Goal: Ask a question

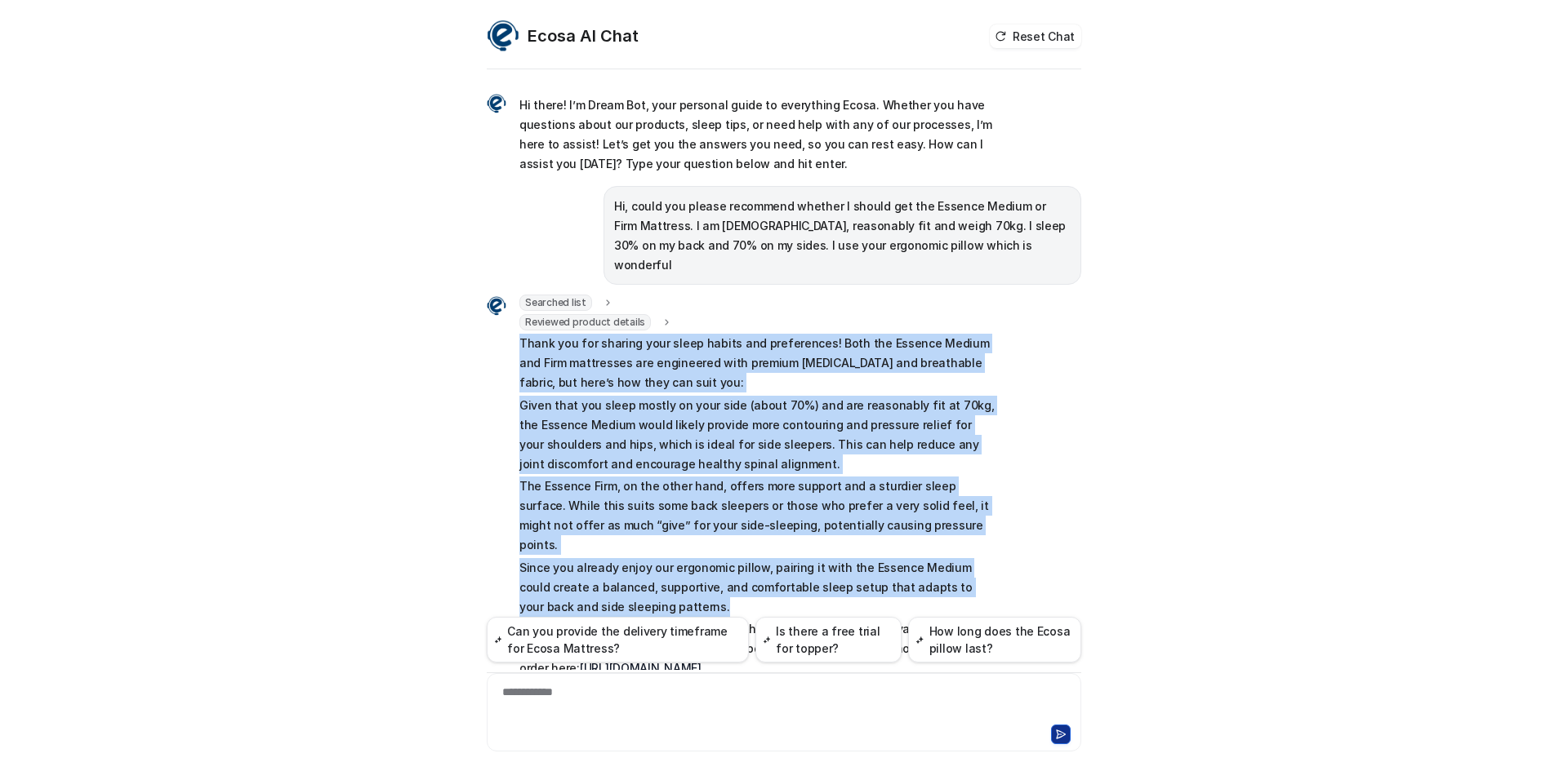
scroll to position [60, 0]
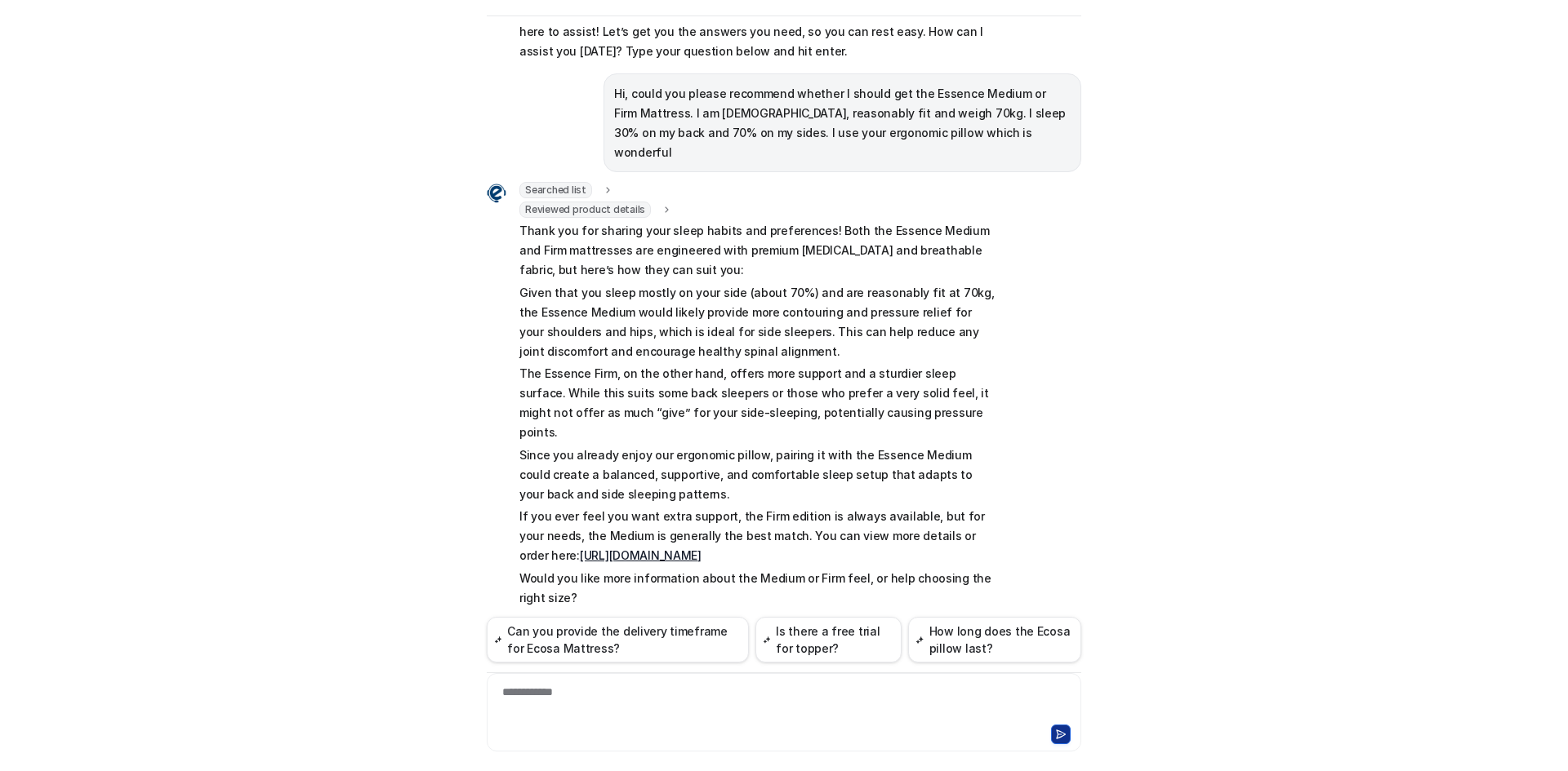
click at [646, 728] on div at bounding box center [783, 732] width 586 height 23
click at [651, 716] on div at bounding box center [783, 702] width 586 height 37
paste div
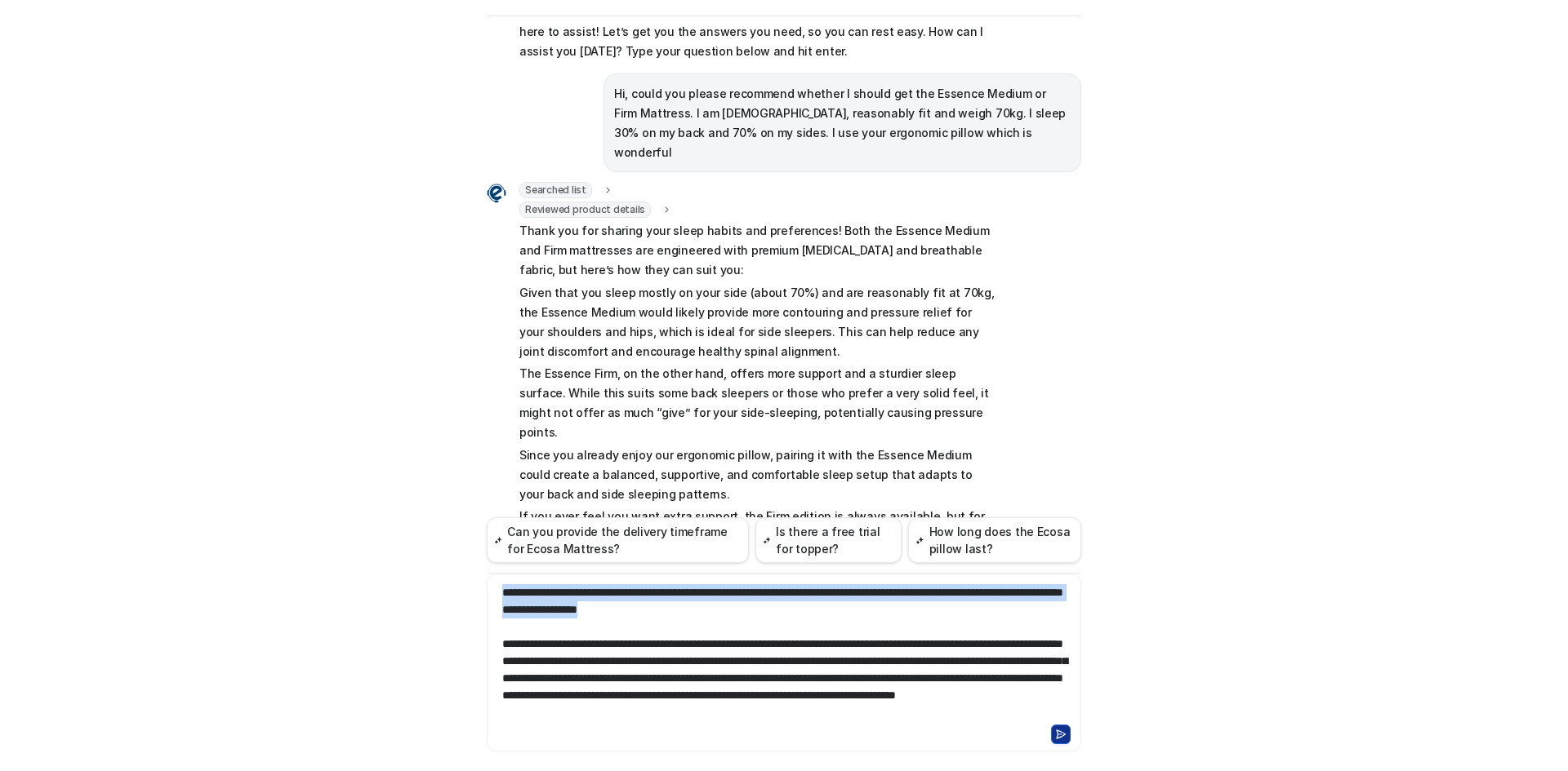
drag, startPoint x: 764, startPoint y: 604, endPoint x: 260, endPoint y: 525, distance: 510.2
click at [264, 526] on div "Ecosa AI Chat Reset Chat Hi there! I’m Dream Bot, your personal guide to everyt…" at bounding box center [784, 385] width 1568 height 771
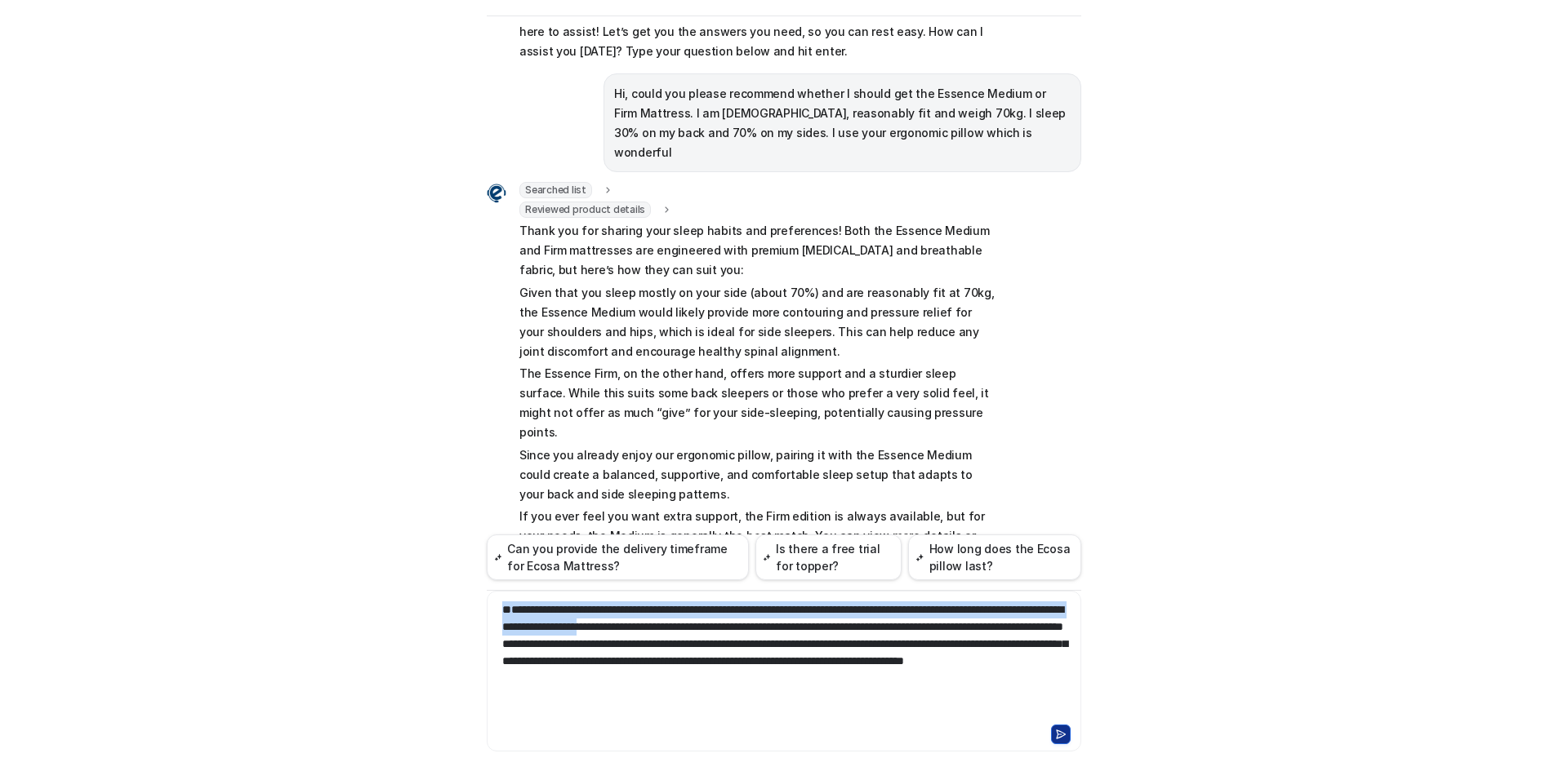
click at [1055, 729] on icon at bounding box center [1060, 734] width 12 height 12
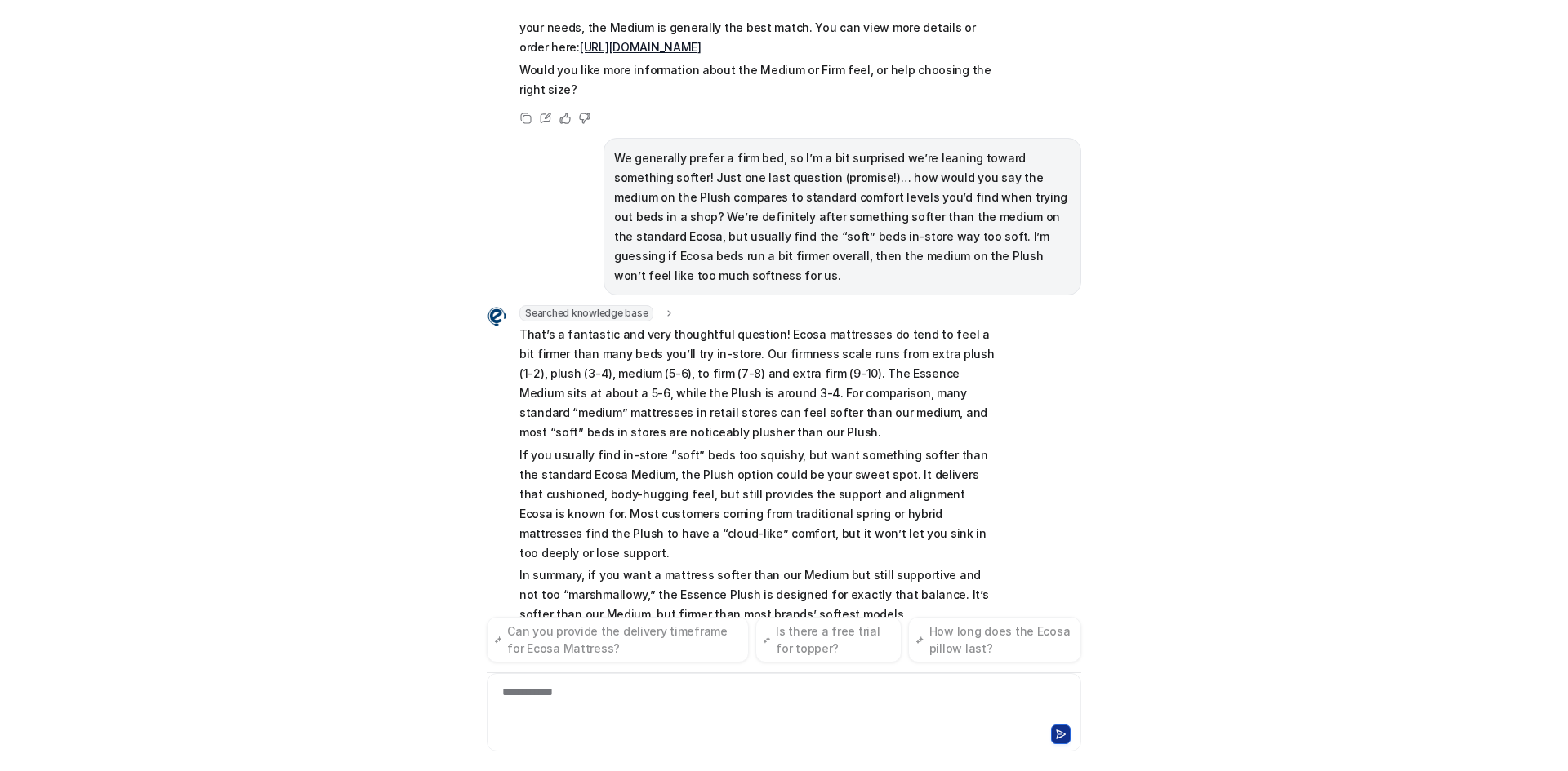
scroll to position [588, 0]
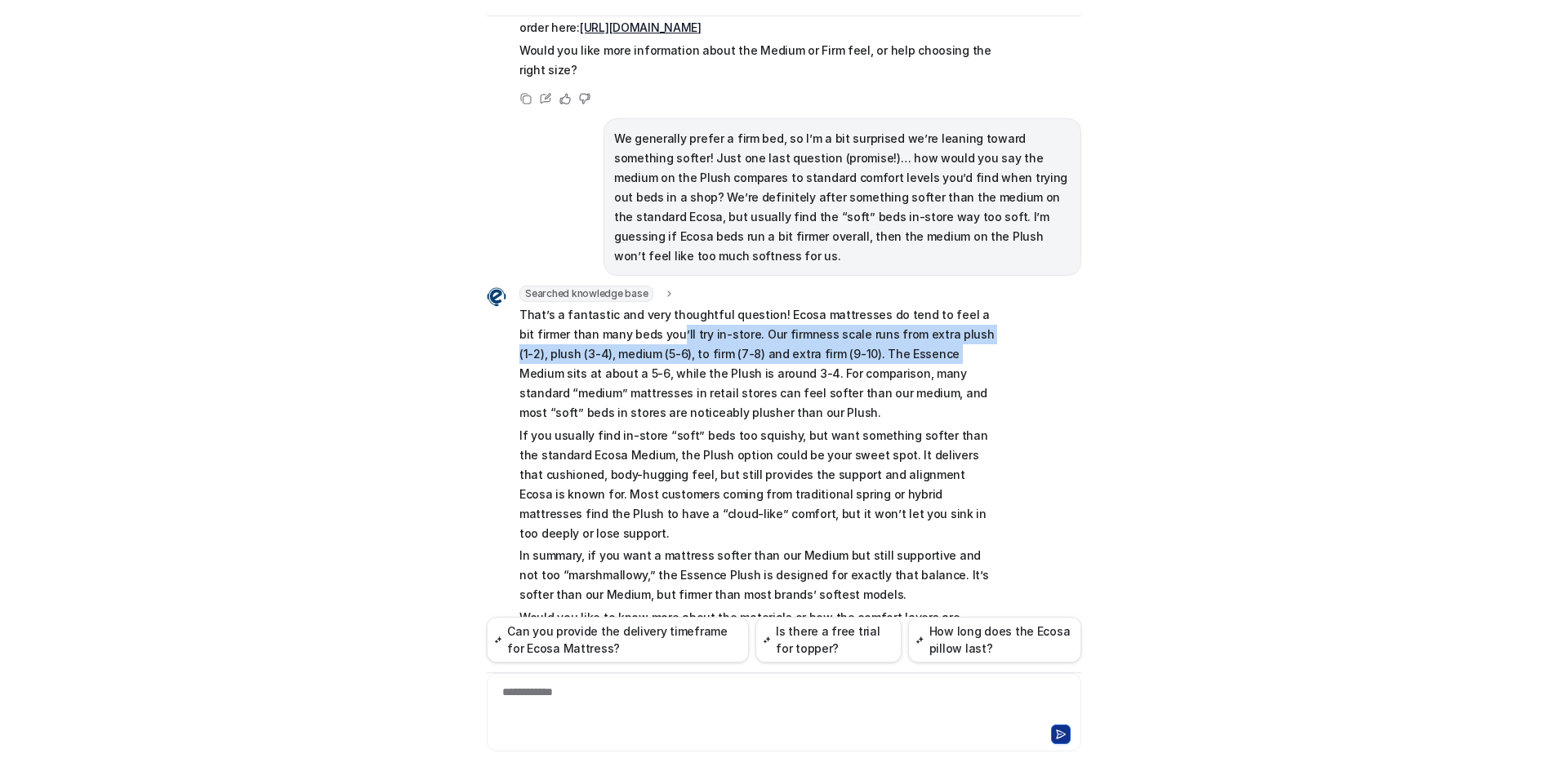
drag, startPoint x: 616, startPoint y: 270, endPoint x: 886, endPoint y: 294, distance: 271.1
click at [876, 305] on p "That’s a fantastic and very thoughtful question! Ecosa mattresses do tend to fe…" at bounding box center [758, 364] width 478 height 118
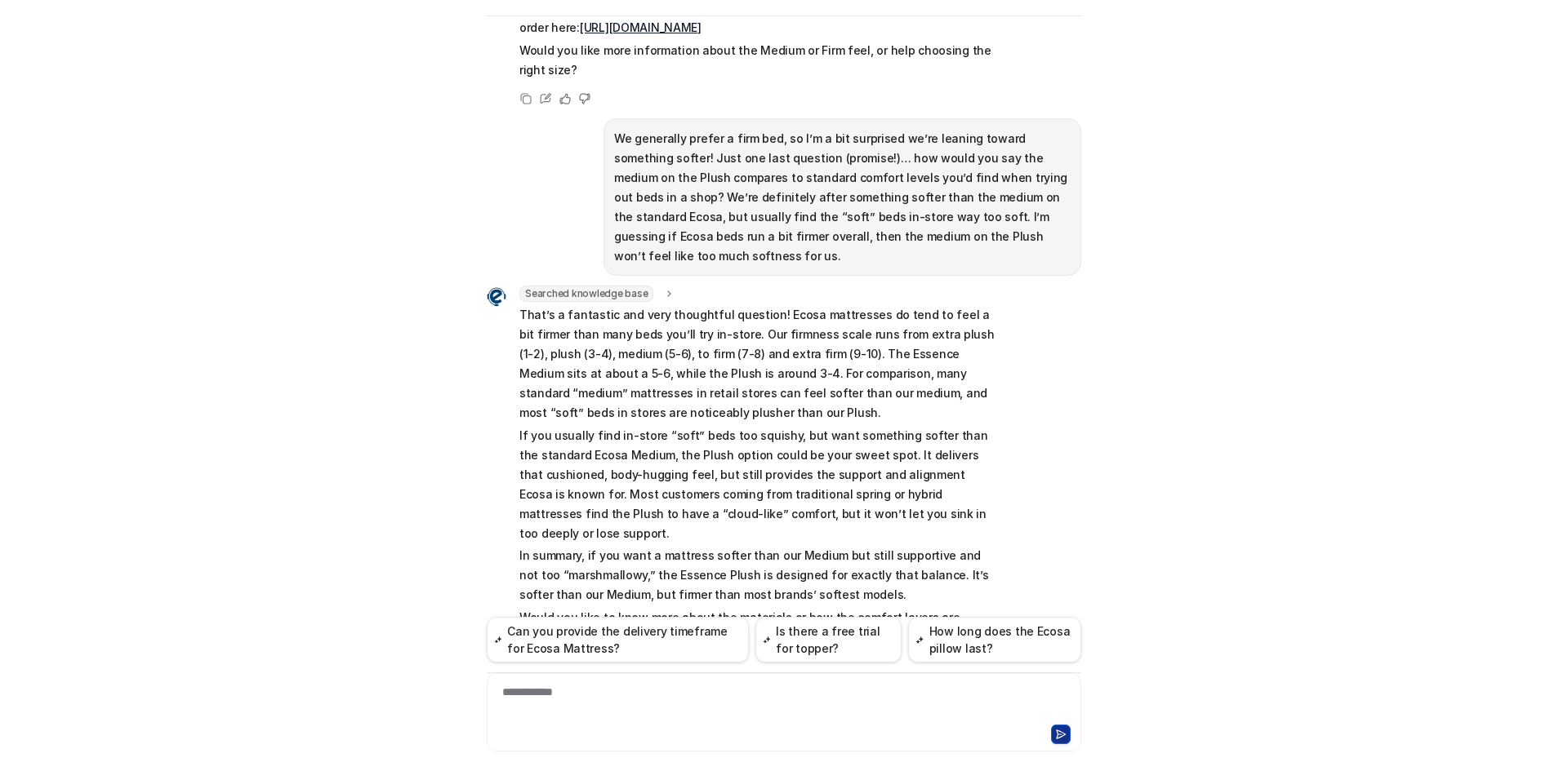
click at [907, 305] on p "That’s a fantastic and very thoughtful question! Ecosa mattresses do tend to fe…" at bounding box center [758, 364] width 478 height 118
drag, startPoint x: 548, startPoint y: 326, endPoint x: 653, endPoint y: 326, distance: 105.0
click at [653, 326] on p "That’s a fantastic and very thoughtful question! Ecosa mattresses do tend to fe…" at bounding box center [758, 364] width 478 height 118
click at [716, 340] on p "That’s a fantastic and very thoughtful question! Ecosa mattresses do tend to fe…" at bounding box center [758, 364] width 478 height 118
drag, startPoint x: 550, startPoint y: 512, endPoint x: 699, endPoint y: 512, distance: 149.0
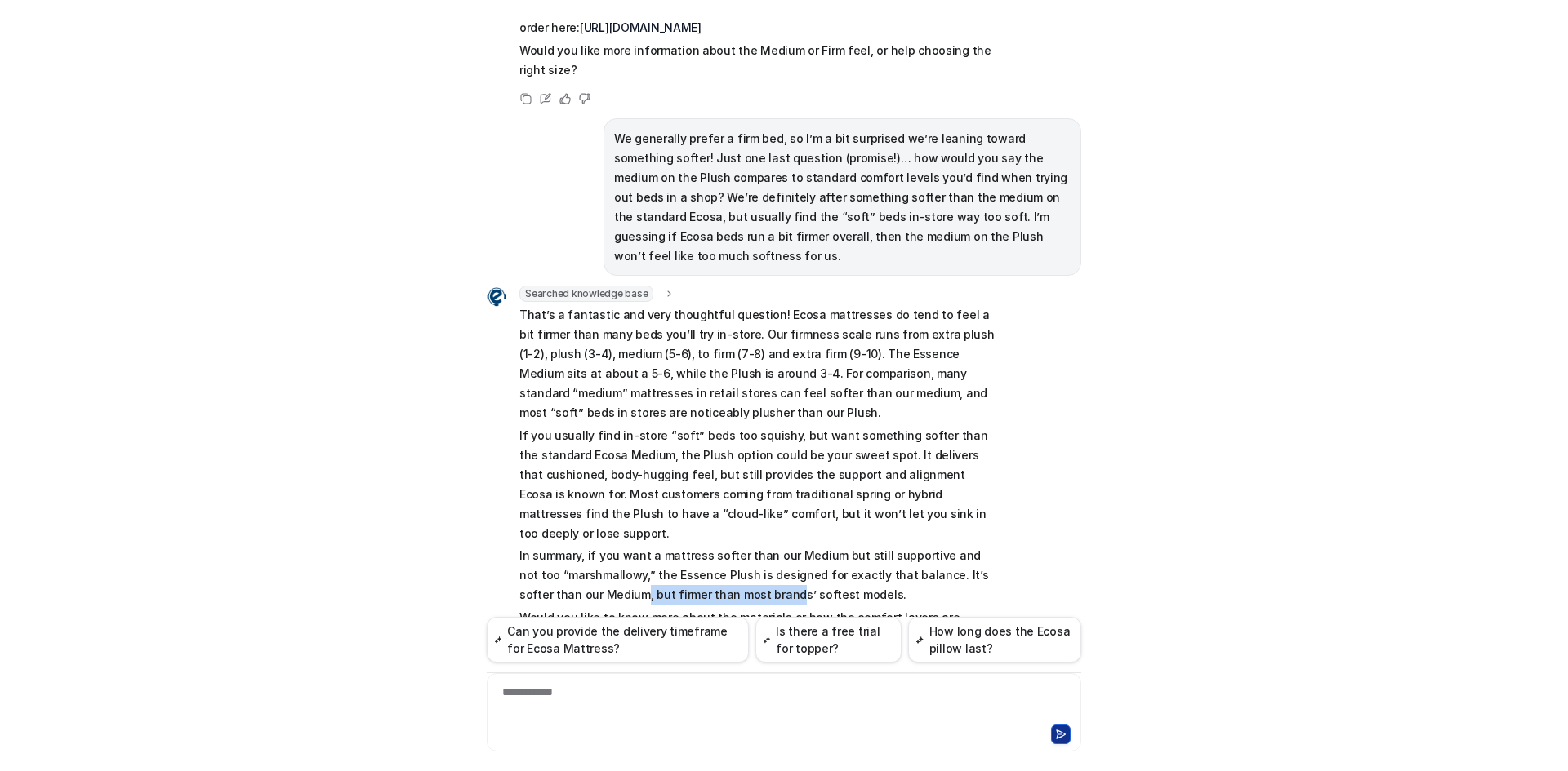
click at [699, 546] on p "In summary, if you want a mattress softer than our Medium but still supportive …" at bounding box center [758, 575] width 478 height 59
click at [758, 546] on p "In summary, if you want a mattress softer than our Medium but still supportive …" at bounding box center [758, 575] width 478 height 59
drag, startPoint x: 557, startPoint y: 532, endPoint x: 769, endPoint y: 542, distance: 212.2
click at [748, 608] on p "Would you like to know more about the materials or how the comfort layers are s…" at bounding box center [758, 627] width 478 height 39
click at [769, 608] on p "Would you like to know more about the materials or how the comfort layers are s…" at bounding box center [758, 627] width 478 height 39
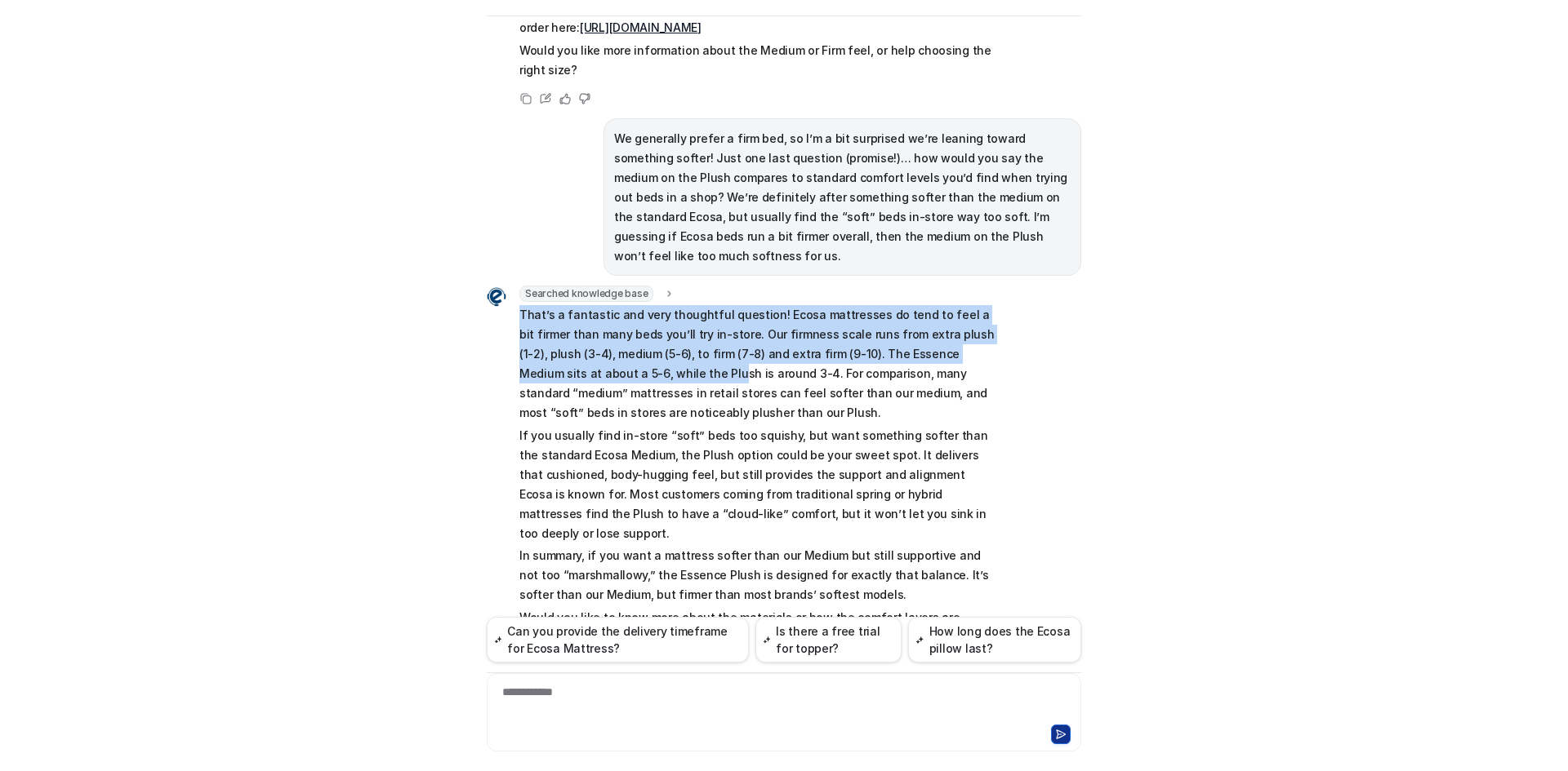
drag, startPoint x: 509, startPoint y: 260, endPoint x: 591, endPoint y: 316, distance: 99.3
click at [591, 316] on div "Searched knowledge base search_queries : "Essence Medium vs Firm comfort level,…" at bounding box center [741, 467] width 510 height 364
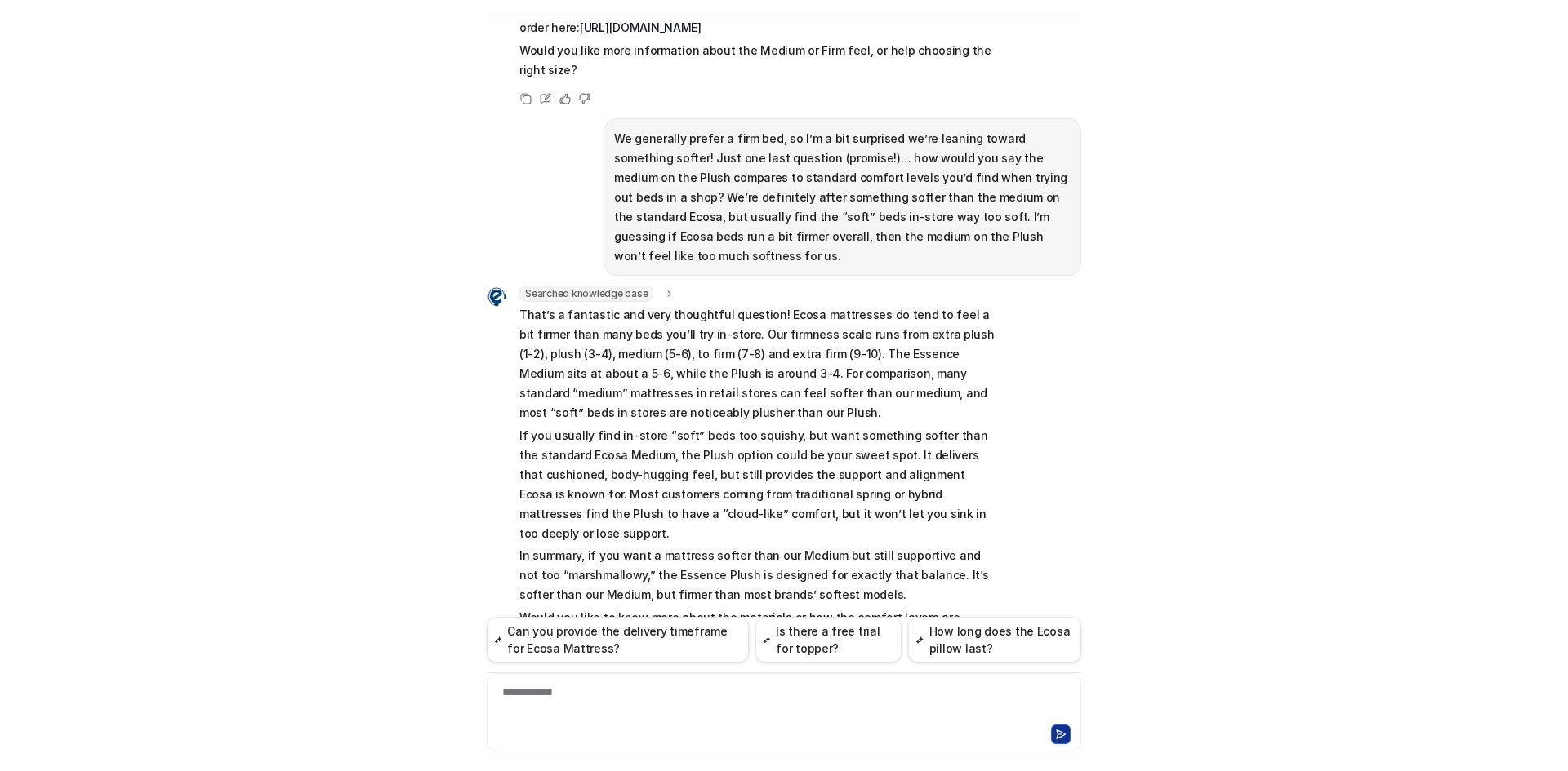
click at [721, 334] on p "That’s a fantastic and very thoughtful question! Ecosa mattresses do tend to fe…" at bounding box center [758, 364] width 478 height 118
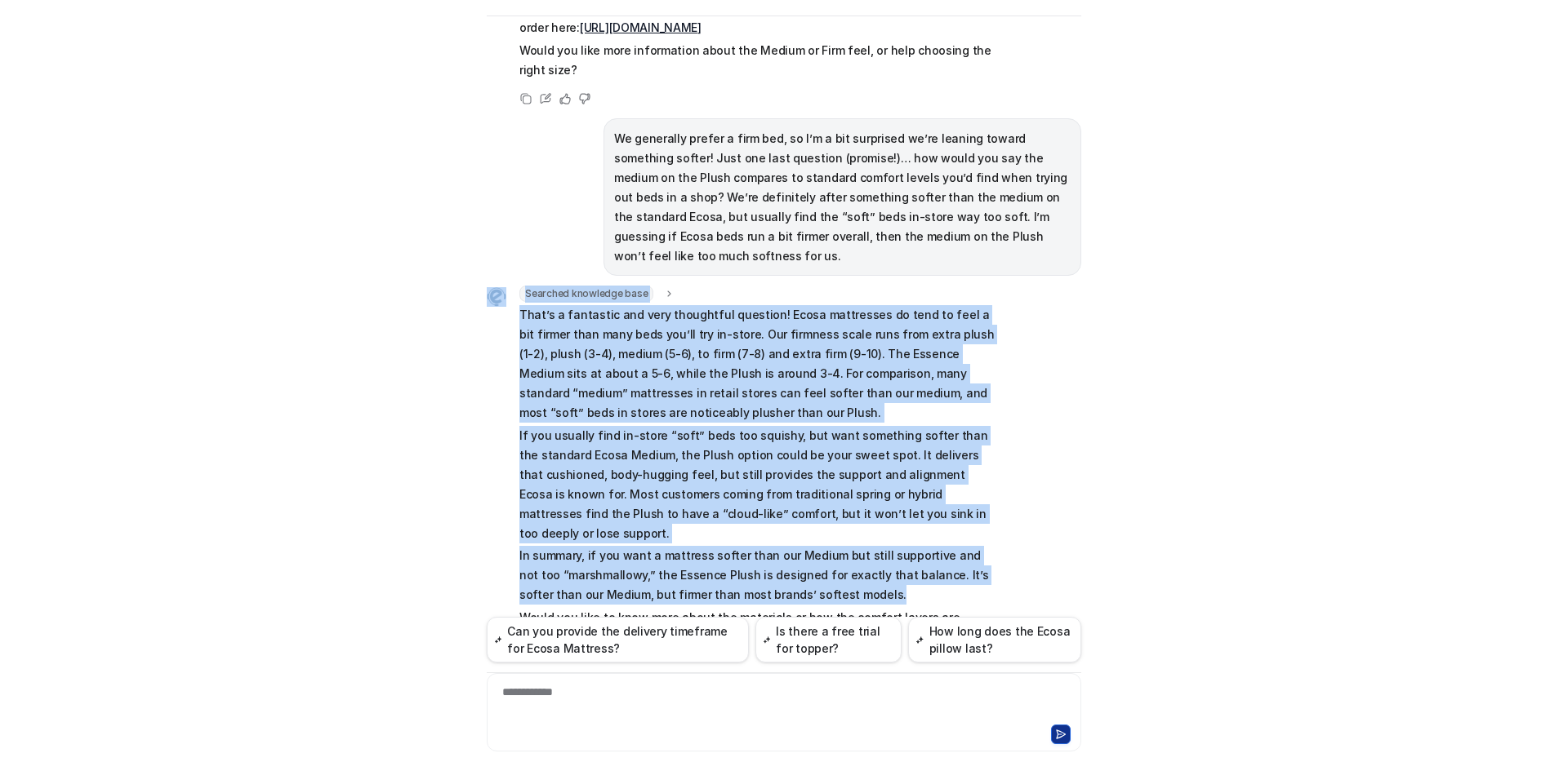
drag, startPoint x: 837, startPoint y: 510, endPoint x: 489, endPoint y: 264, distance: 426.2
click at [489, 285] on div "Searched knowledge base search_queries : "Essence Medium vs Firm comfort level,…" at bounding box center [741, 467] width 510 height 364
copy div "Loremips dolorsita cons adipis_elitsed : "Doeiusm Tempor in Utla etdolor magna,…"
click at [788, 312] on p "That’s a fantastic and very thoughtful question! Ecosa mattresses do tend to fe…" at bounding box center [758, 364] width 478 height 118
drag, startPoint x: 807, startPoint y: 524, endPoint x: 503, endPoint y: 259, distance: 403.3
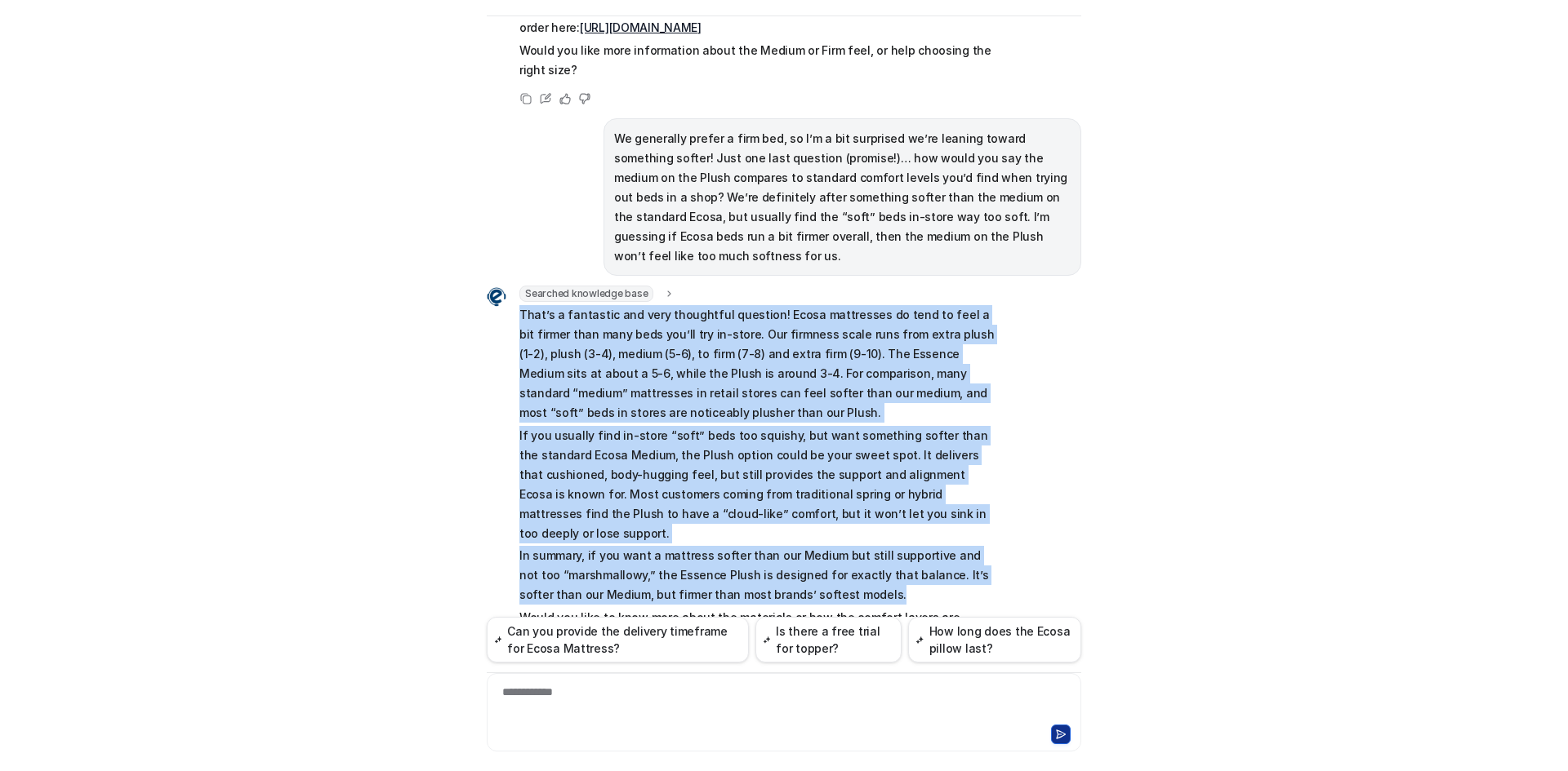
click at [503, 285] on div "Searched knowledge base search_queries : "Essence Medium vs Firm comfort level,…" at bounding box center [741, 467] width 510 height 364
copy span "Lore’i d sitametco adi elit seddoeiusm temporin! Utlab etdolorema al enim ad mi…"
